Goal: Task Accomplishment & Management: Complete application form

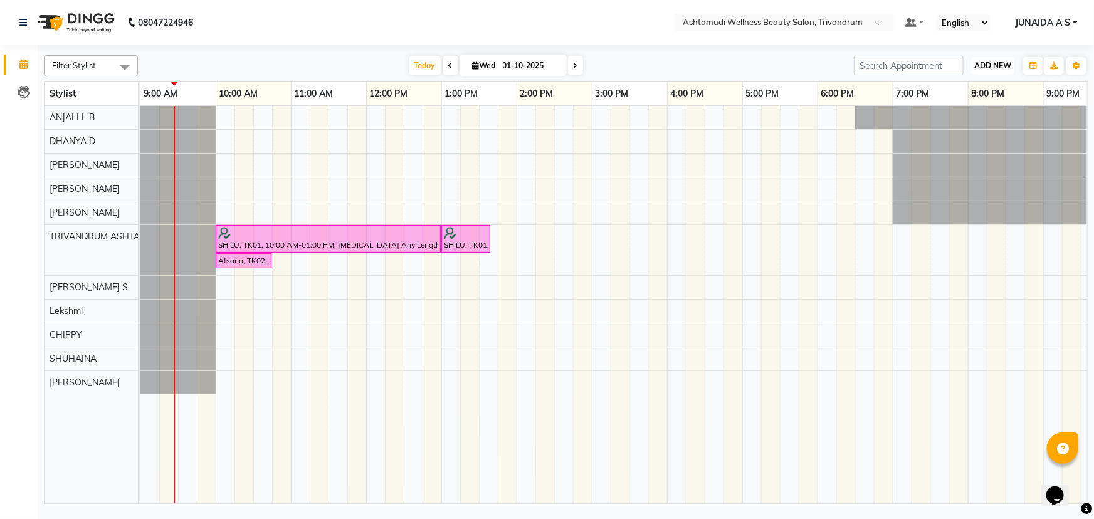
click at [991, 66] on span "ADD NEW" at bounding box center [992, 65] width 37 height 9
drag, startPoint x: 972, startPoint y: 97, endPoint x: 768, endPoint y: 137, distance: 207.6
click at [971, 97] on button "Add Appointment" at bounding box center [964, 90] width 99 height 16
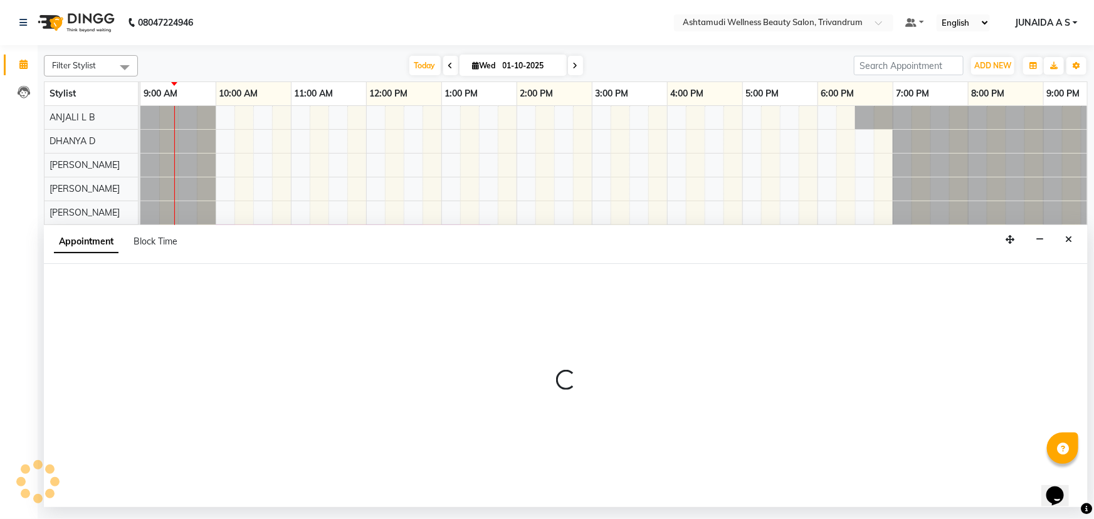
select select "tentative"
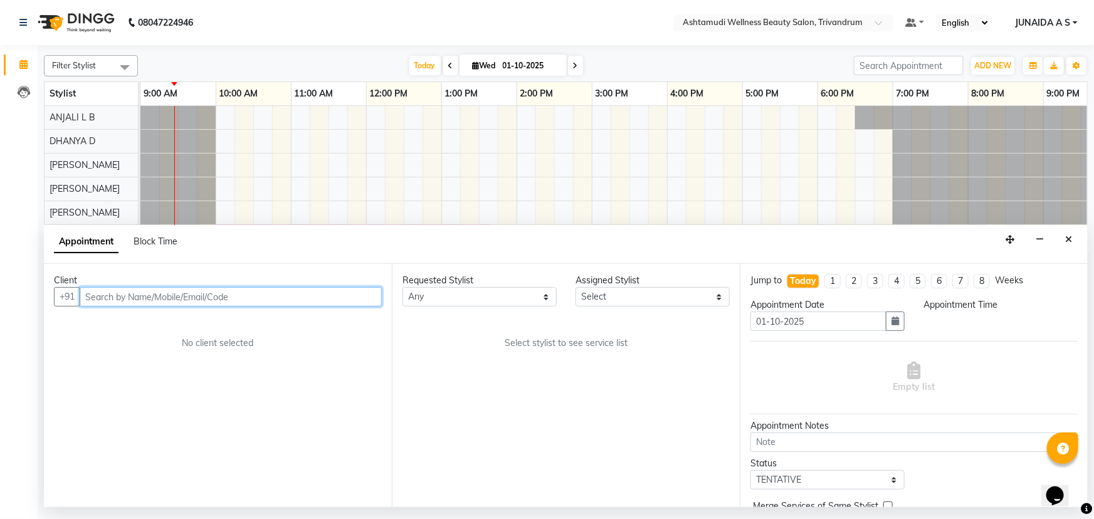
select select "600"
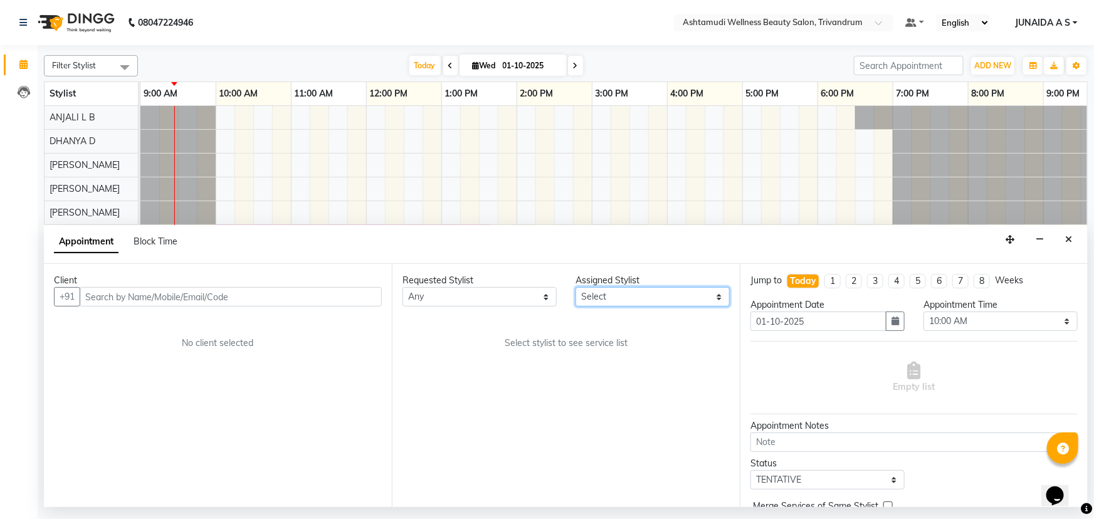
drag, startPoint x: 637, startPoint y: 301, endPoint x: 636, endPoint y: 288, distance: 12.6
click at [637, 301] on select "Select ANJALI L B CHIPPY DHANYA D [PERSON_NAME] [PERSON_NAME] SHUHAINA [PERSON_…" at bounding box center [653, 296] width 154 height 19
select select "27312"
click at [576, 287] on select "Select ANJALI L B CHIPPY DHANYA D [PERSON_NAME] [PERSON_NAME] SHUHAINA [PERSON_…" at bounding box center [653, 296] width 154 height 19
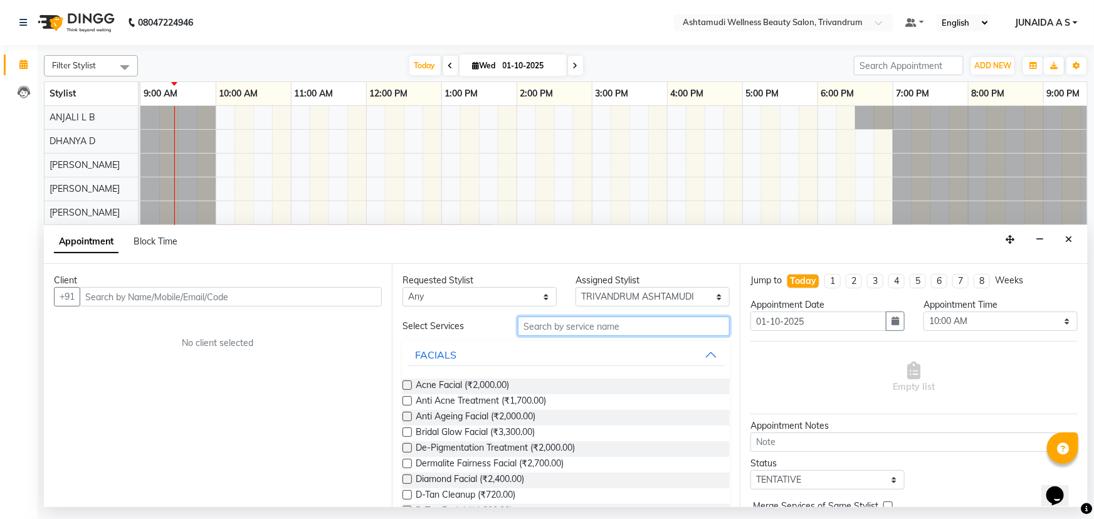
click at [577, 325] on input "text" at bounding box center [624, 326] width 212 height 19
type input "j"
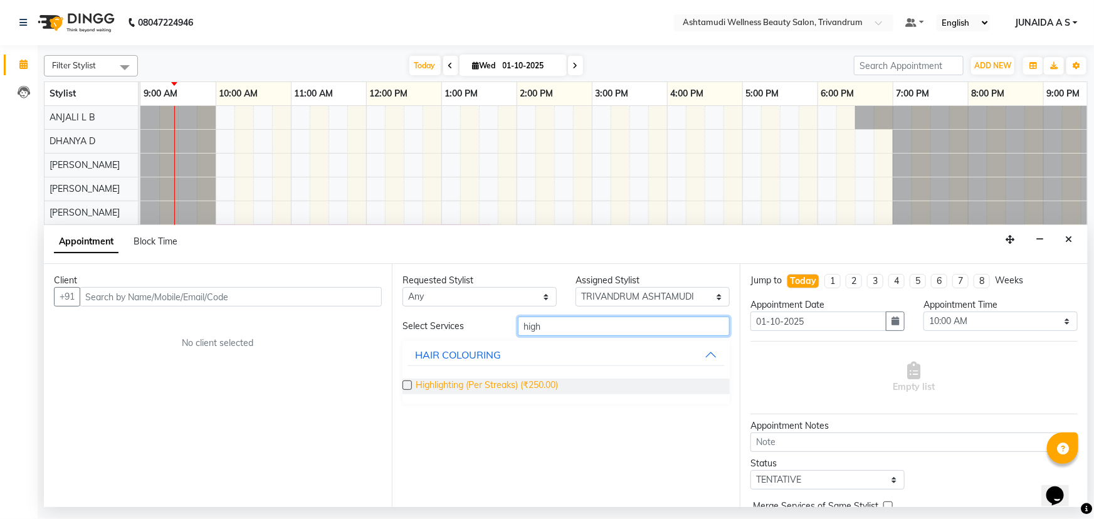
type input "high"
drag, startPoint x: 416, startPoint y: 386, endPoint x: 563, endPoint y: 387, distance: 147.4
click at [563, 387] on div "Highlighting (Per Streaks) (₹250.00)" at bounding box center [566, 387] width 327 height 16
copy span "Highlighting (Per Streaks) (₹250.00)"
